Goal: Information Seeking & Learning: Find specific fact

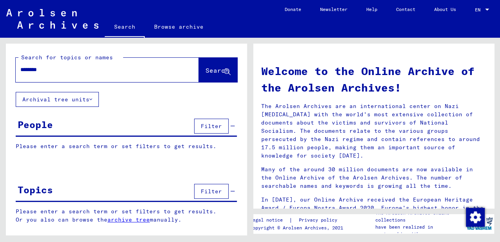
click at [86, 73] on input "********" at bounding box center [97, 70] width 155 height 8
paste input "*"
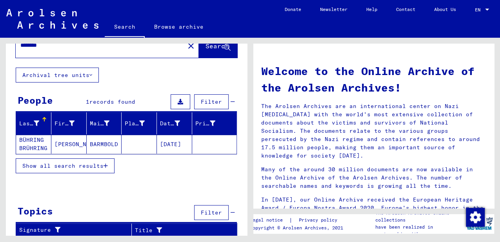
scroll to position [25, 0]
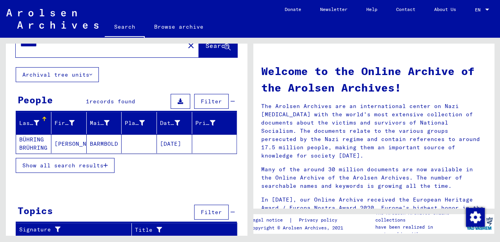
click at [22, 141] on mat-cell "BÜHRING BRÜHRING" at bounding box center [33, 143] width 35 height 19
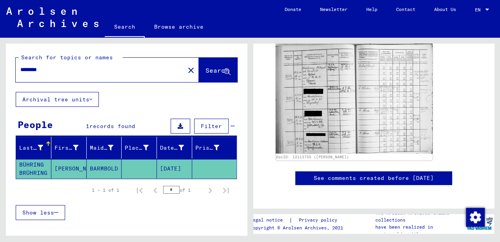
click at [27, 70] on input "********" at bounding box center [100, 70] width 160 height 8
type input "*******"
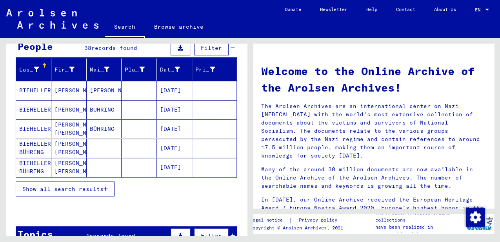
scroll to position [78, 0]
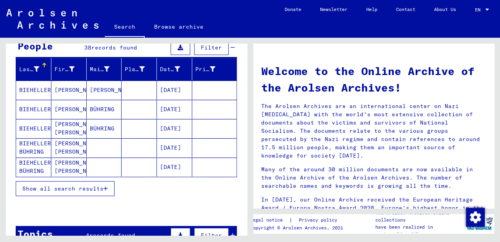
click at [105, 187] on icon "button" at bounding box center [106, 188] width 4 height 5
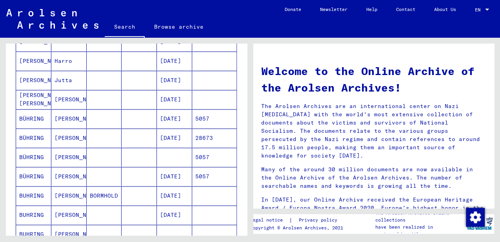
scroll to position [288, 0]
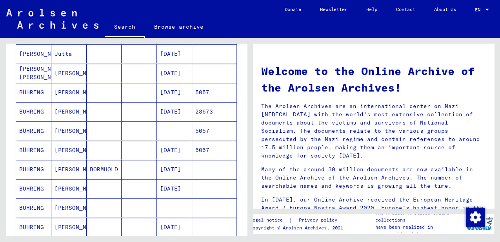
click at [66, 166] on mat-cell "[PERSON_NAME]" at bounding box center [68, 169] width 35 height 19
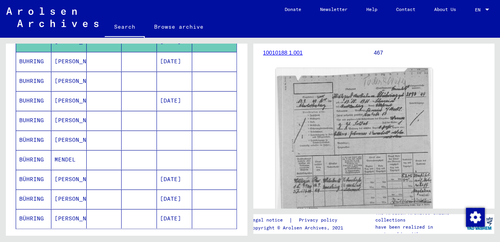
scroll to position [447, 0]
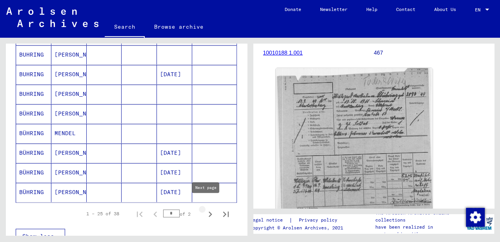
click at [206, 208] on icon "Next page" at bounding box center [210, 213] width 11 height 11
type input "*"
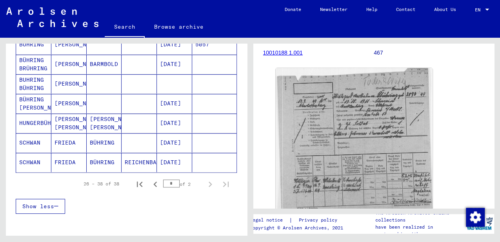
scroll to position [230, 0]
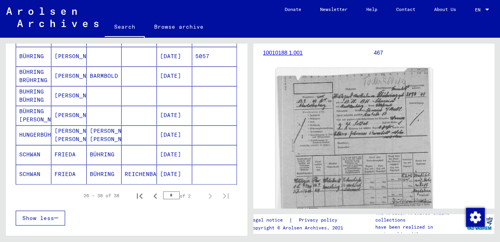
click at [68, 107] on mat-cell "[PERSON_NAME]" at bounding box center [68, 115] width 35 height 19
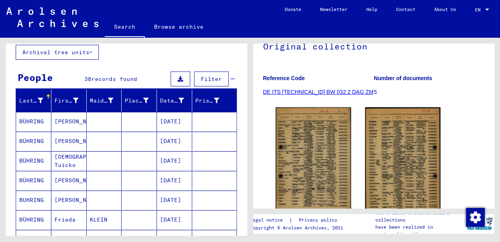
scroll to position [86, 0]
